Goal: Information Seeking & Learning: Learn about a topic

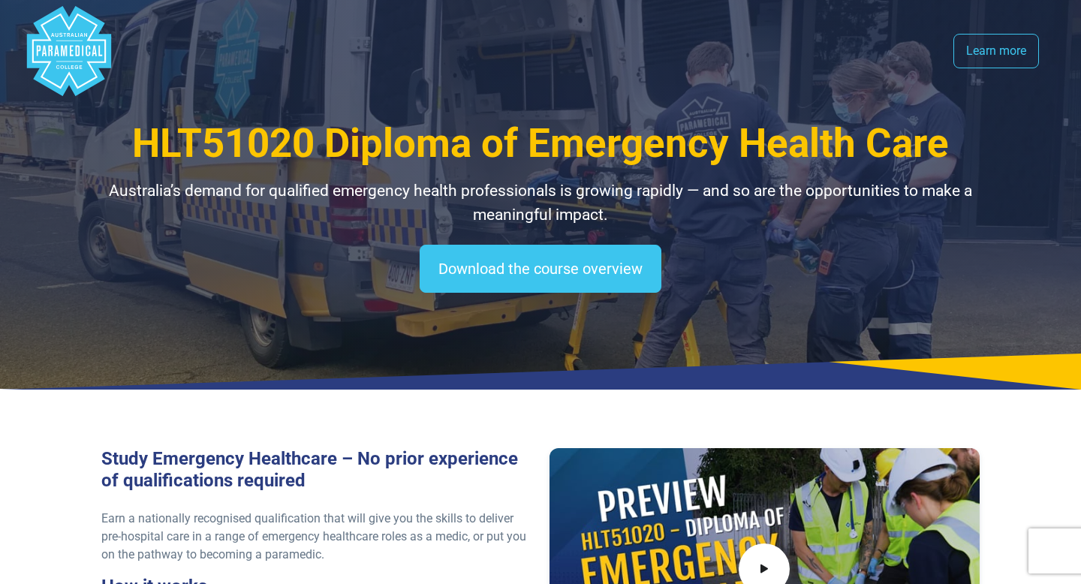
click at [70, 52] on polygon "Australian Paramedical College" at bounding box center [72, 50] width 4 height 11
click at [68, 62] on polygon "Australian Paramedical College" at bounding box center [69, 51] width 84 height 90
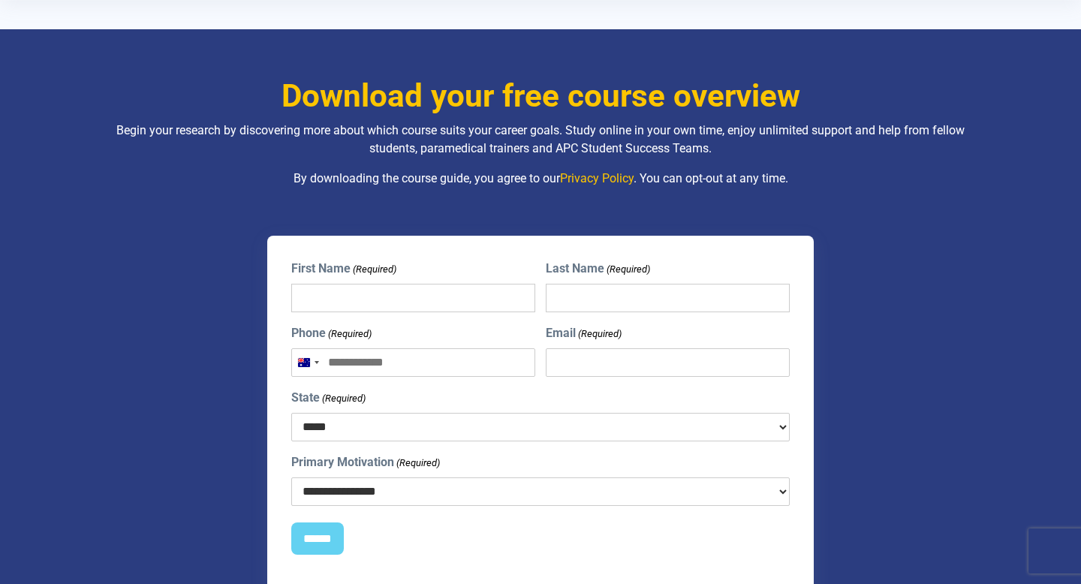
scroll to position [249, 0]
